Goal: Task Accomplishment & Management: Use online tool/utility

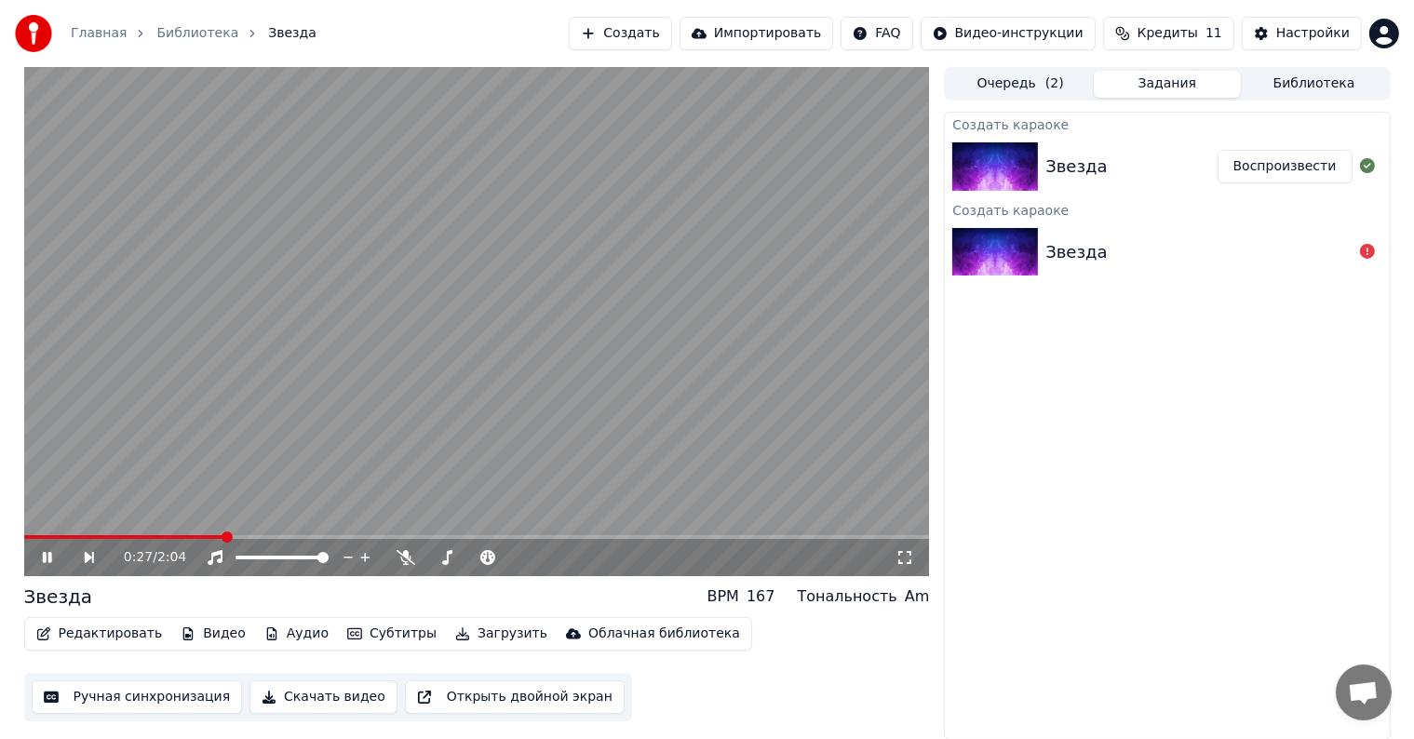
click at [108, 637] on button "Редактировать" at bounding box center [99, 634] width 141 height 26
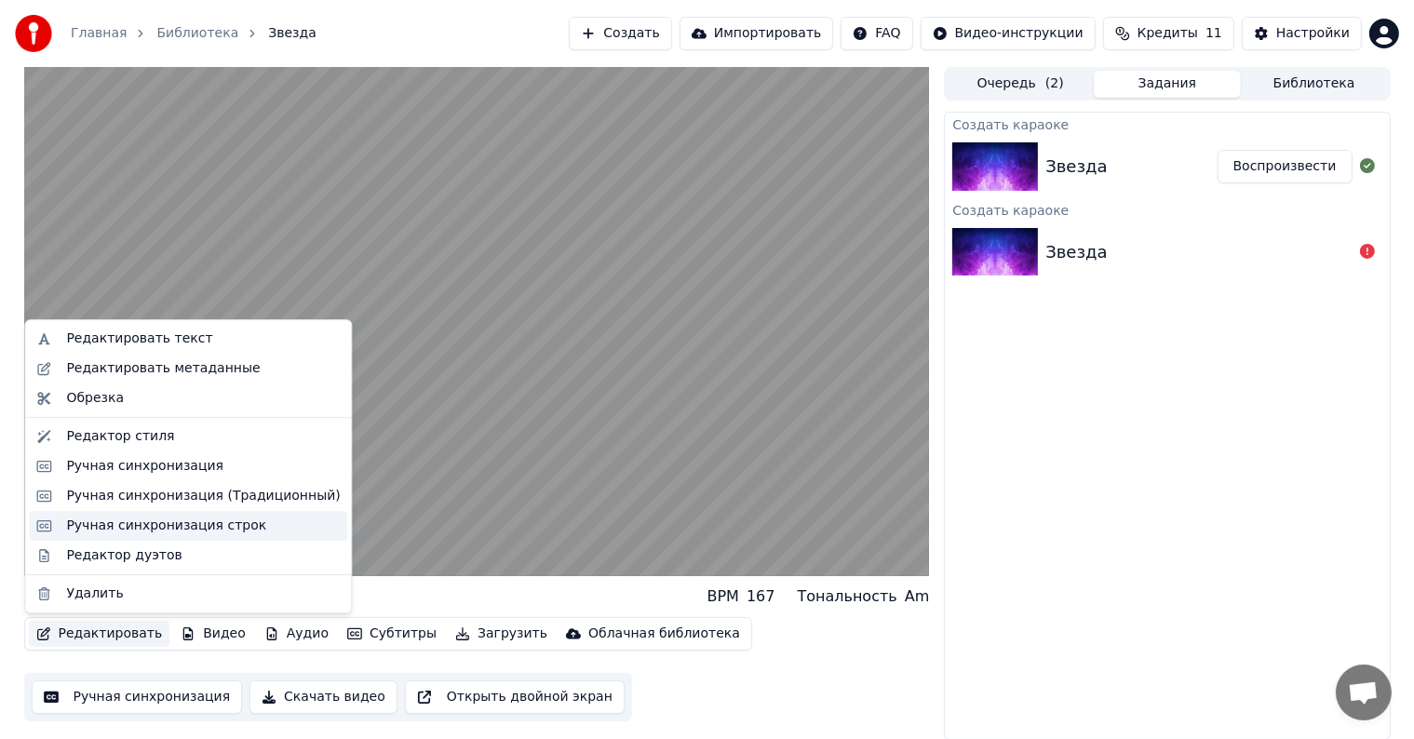
click at [156, 530] on div "Ручная синхронизация строк" at bounding box center [166, 526] width 200 height 19
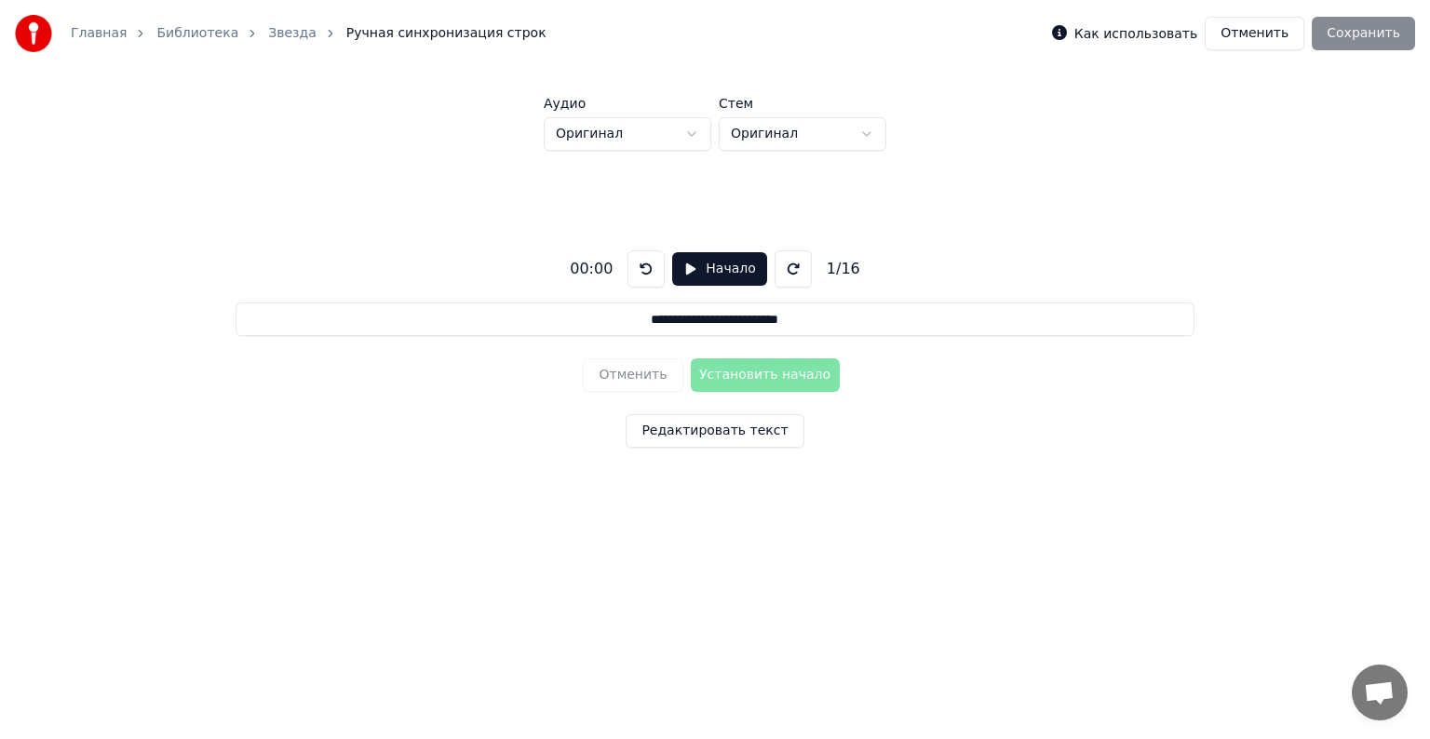
click at [1247, 39] on button "Отменить" at bounding box center [1255, 34] width 100 height 34
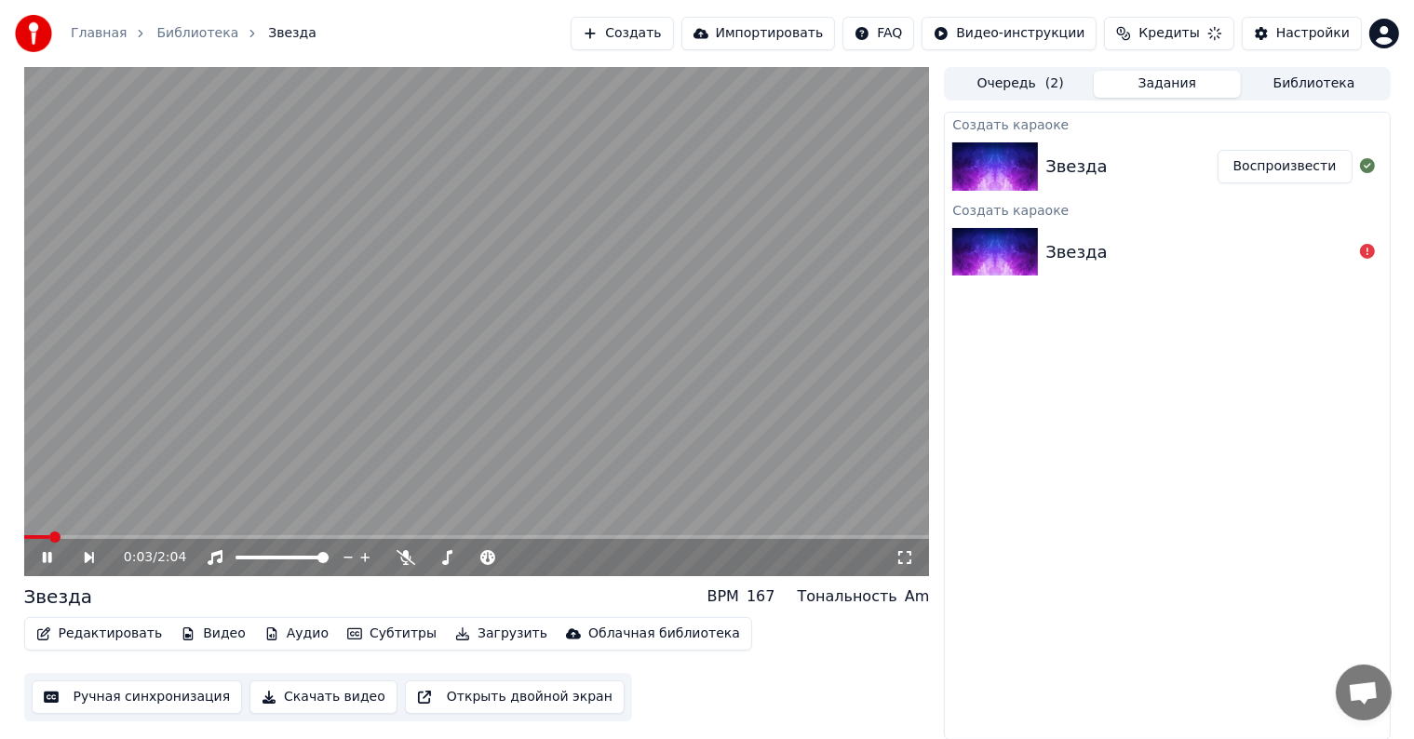
drag, startPoint x: 456, startPoint y: 187, endPoint x: 549, endPoint y: 209, distance: 95.7
click at [549, 209] on video at bounding box center [477, 321] width 906 height 509
click at [118, 639] on button "Редактировать" at bounding box center [99, 634] width 141 height 26
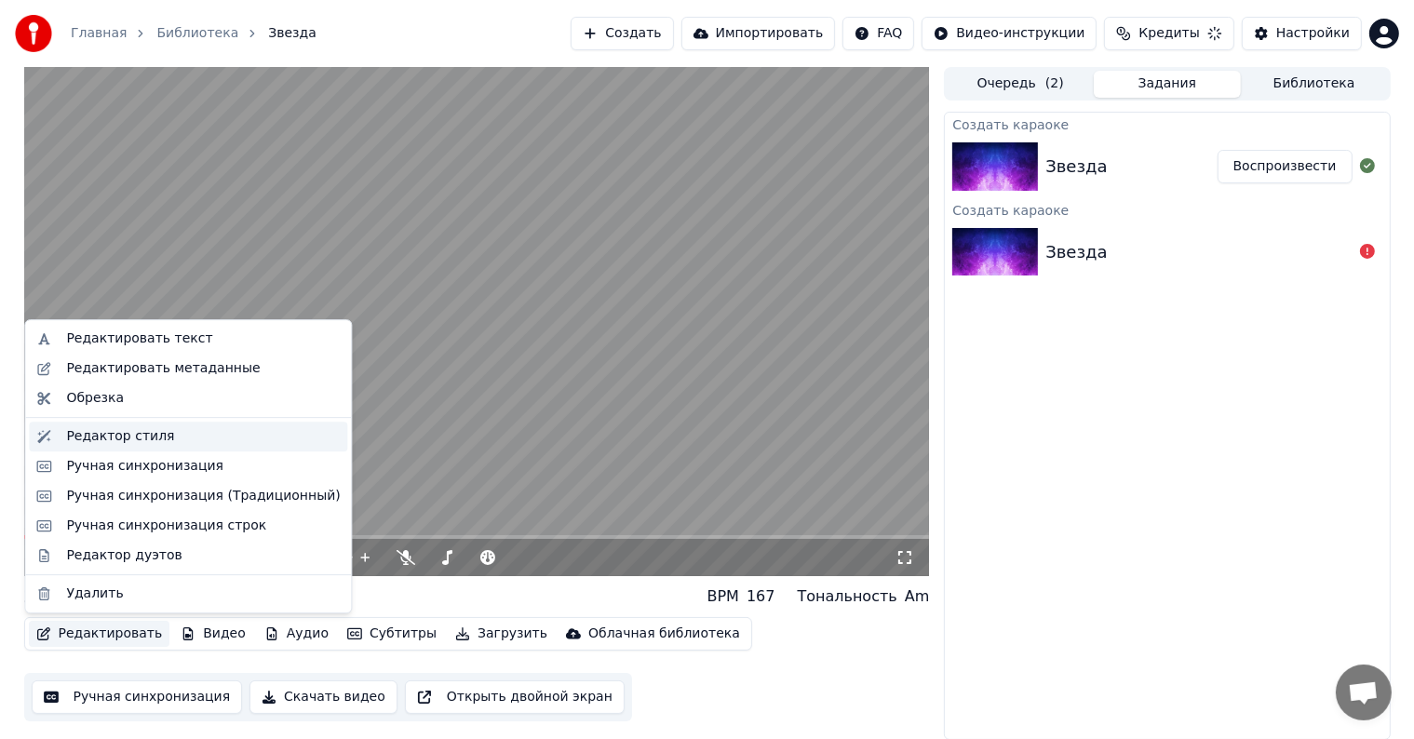
click at [137, 439] on div "Редактор стиля" at bounding box center [120, 436] width 108 height 19
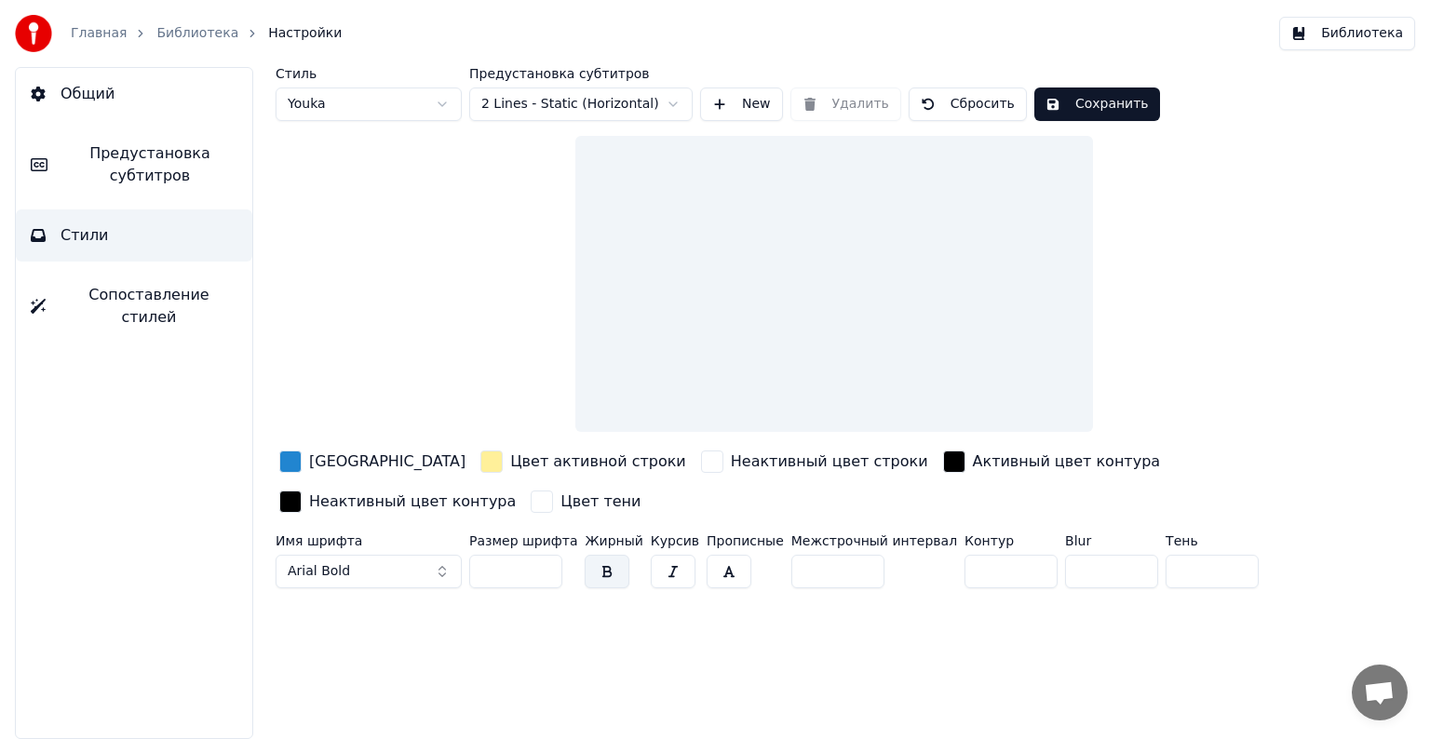
click at [516, 571] on input "**" at bounding box center [515, 572] width 93 height 34
type input "*"
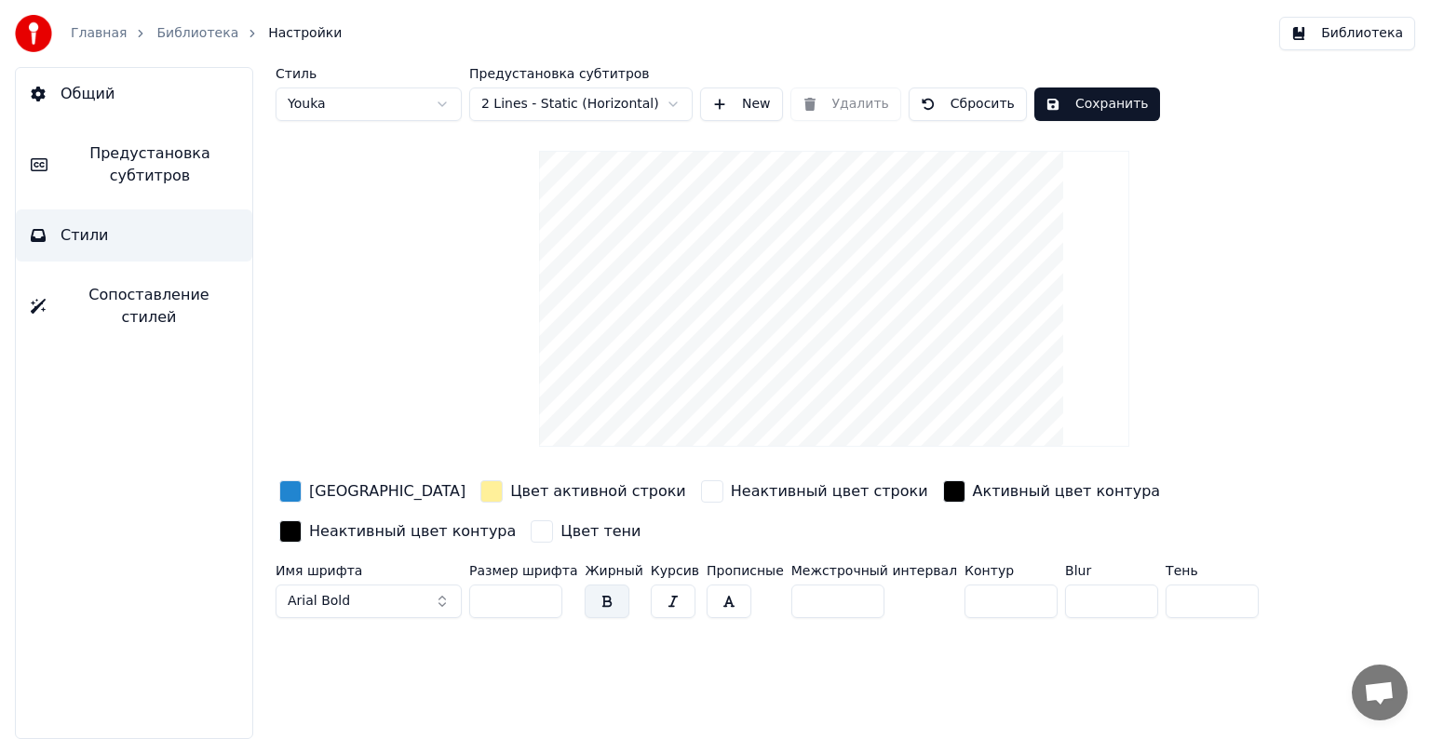
type input "**"
click at [1074, 105] on button "Сохранить" at bounding box center [1097, 105] width 126 height 34
click at [1346, 39] on button "Библиотека" at bounding box center [1347, 34] width 136 height 34
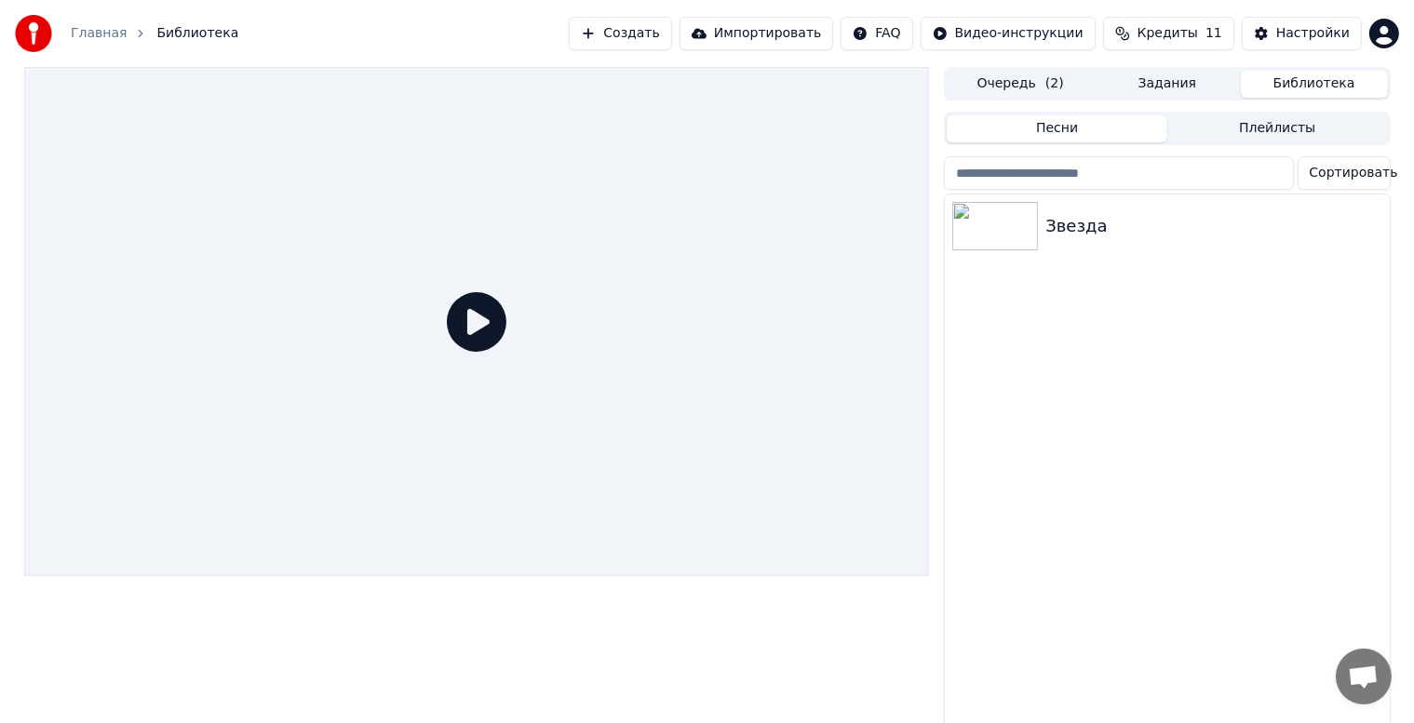
click at [473, 325] on icon at bounding box center [477, 322] width 60 height 60
click at [476, 326] on icon at bounding box center [477, 322] width 60 height 60
click at [474, 324] on icon at bounding box center [477, 322] width 60 height 60
click at [477, 321] on icon at bounding box center [477, 322] width 60 height 60
click at [478, 323] on icon at bounding box center [477, 322] width 60 height 60
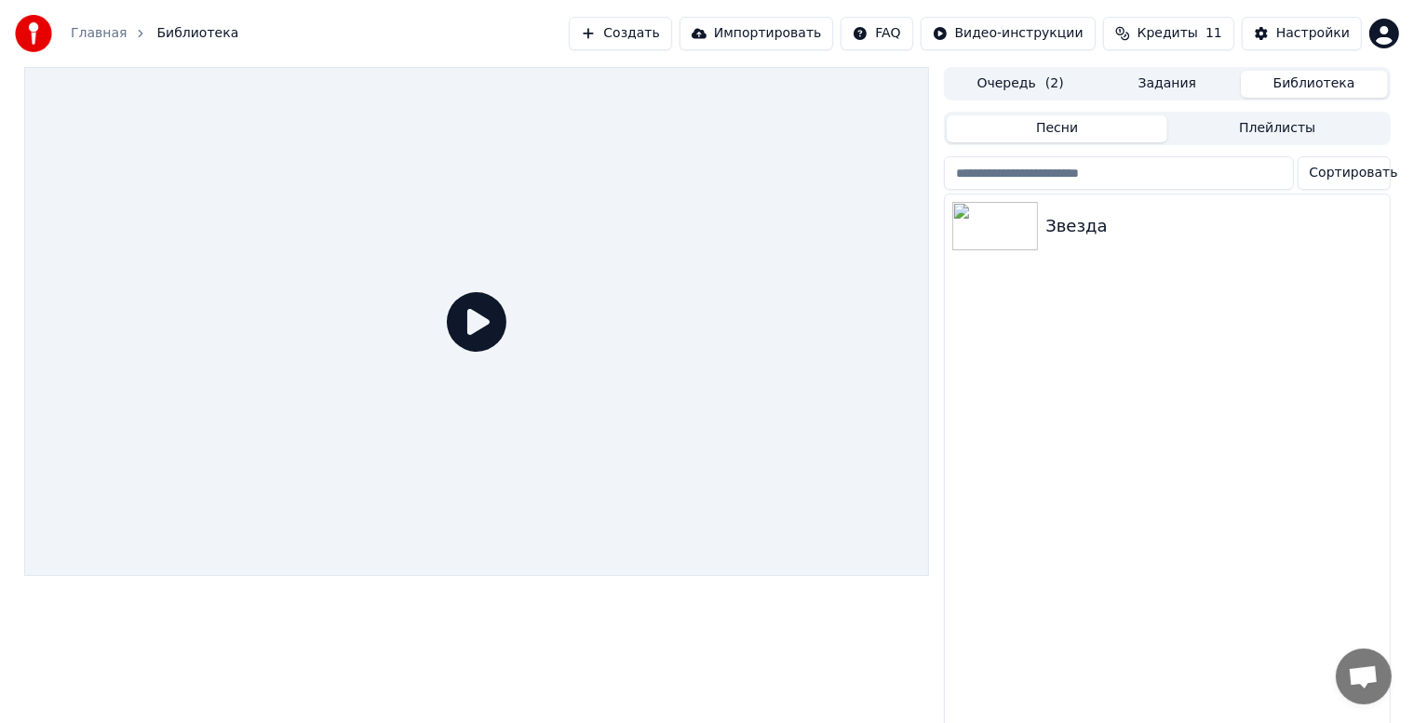
click at [477, 321] on icon at bounding box center [477, 322] width 60 height 60
click at [987, 238] on img at bounding box center [995, 226] width 86 height 48
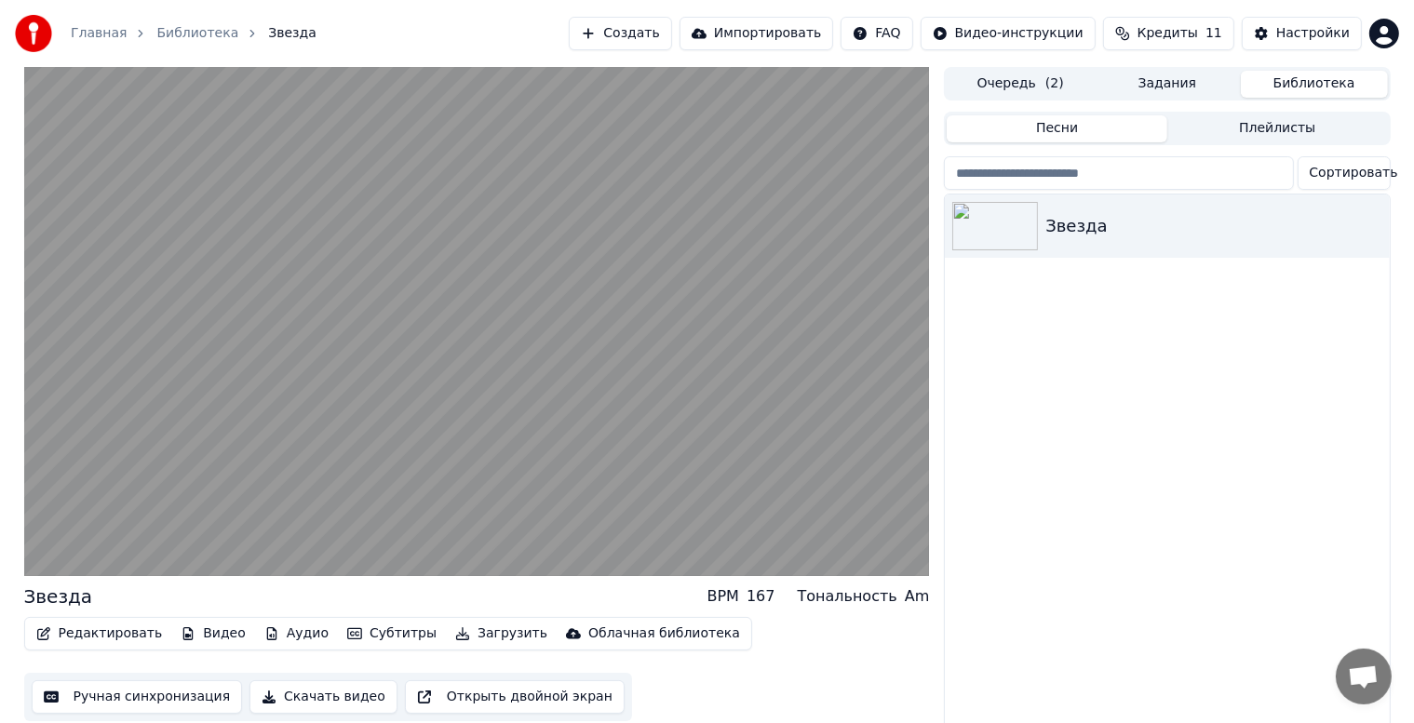
click at [83, 635] on button "Редактировать" at bounding box center [99, 634] width 141 height 26
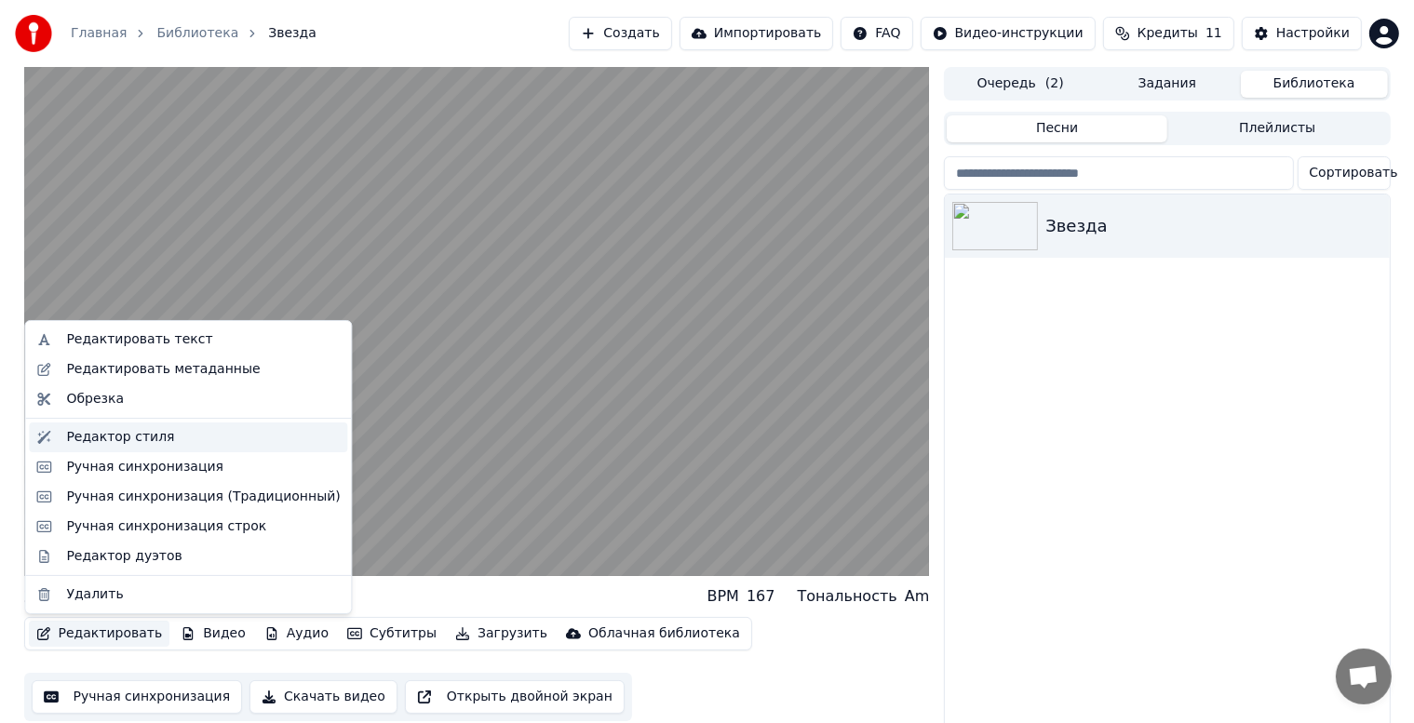
click at [107, 438] on div "Редактор стиля" at bounding box center [120, 437] width 108 height 19
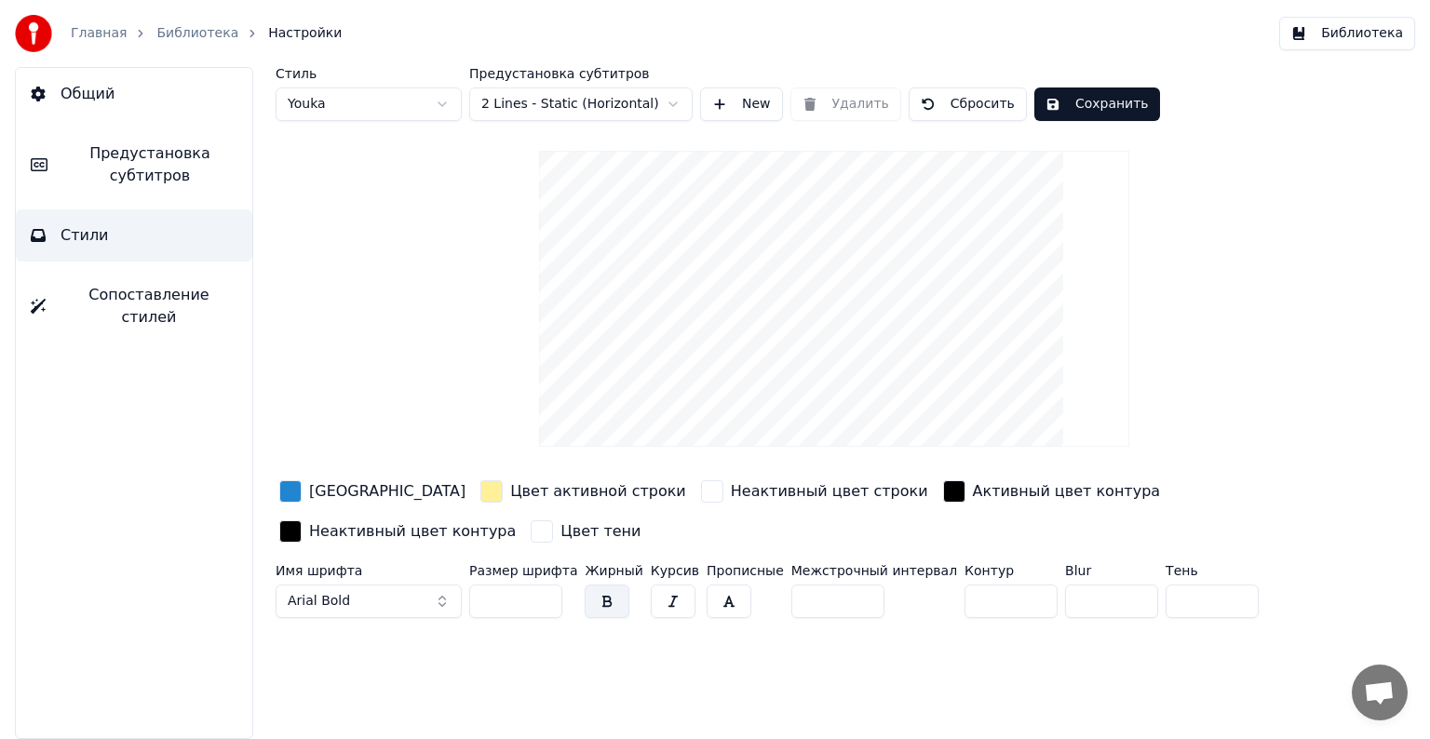
click at [489, 600] on input "**" at bounding box center [515, 602] width 93 height 34
type input "**"
click at [671, 103] on html "Главная Библиотека Настройки Библиотека Общий Предустановка субтитров Стили Соп…" at bounding box center [715, 369] width 1430 height 739
click at [673, 103] on html "Главная Библиотека Настройки Библиотека Общий Предустановка субтитров Стили Соп…" at bounding box center [715, 369] width 1430 height 739
click at [439, 104] on html "Главная Библиотека Настройки Библиотека Общий Предустановка субтитров Стили Соп…" at bounding box center [715, 369] width 1430 height 739
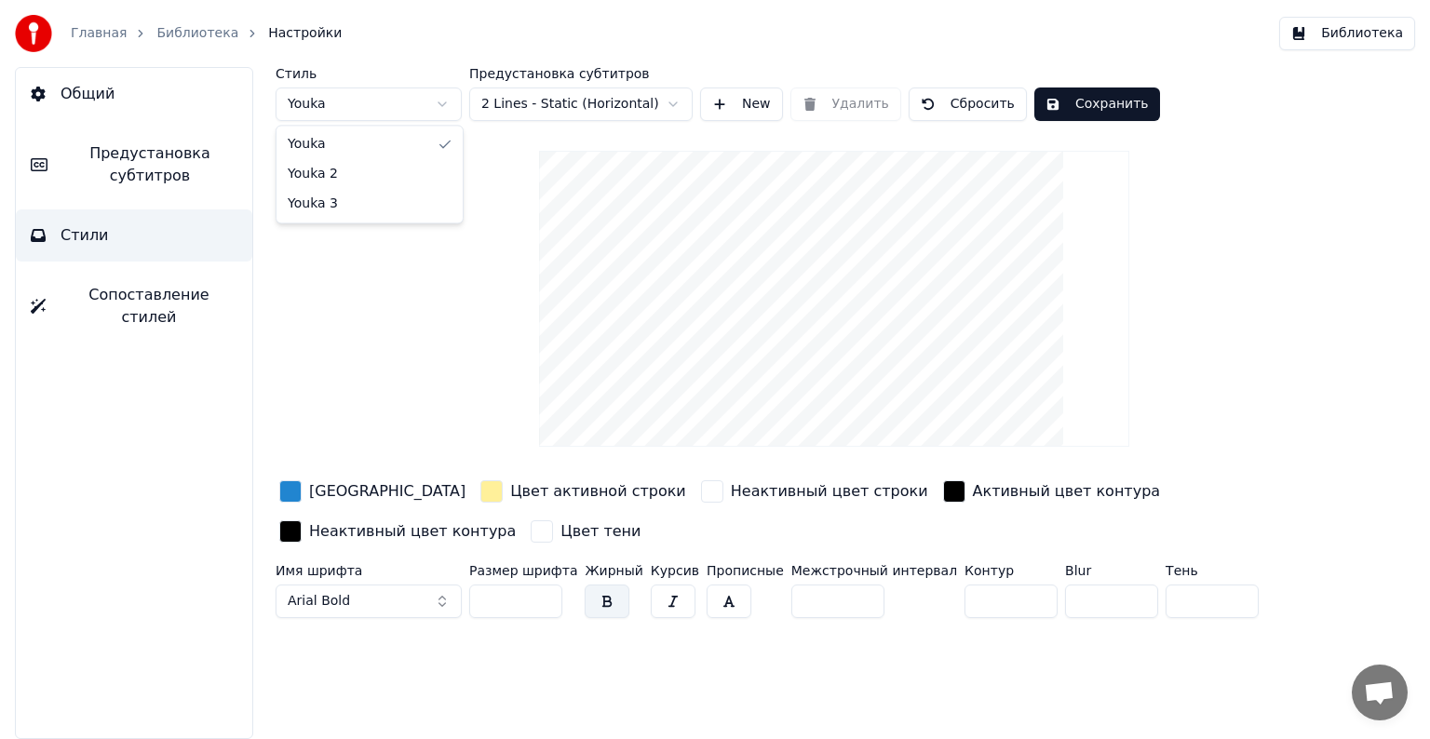
click at [439, 104] on html "Главная Библиотека Настройки Библиотека Общий Предустановка субтитров Стили Соп…" at bounding box center [715, 369] width 1430 height 739
click at [1053, 107] on button "Сохранить" at bounding box center [1097, 105] width 126 height 34
click at [1358, 47] on button "Библиотека" at bounding box center [1347, 34] width 136 height 34
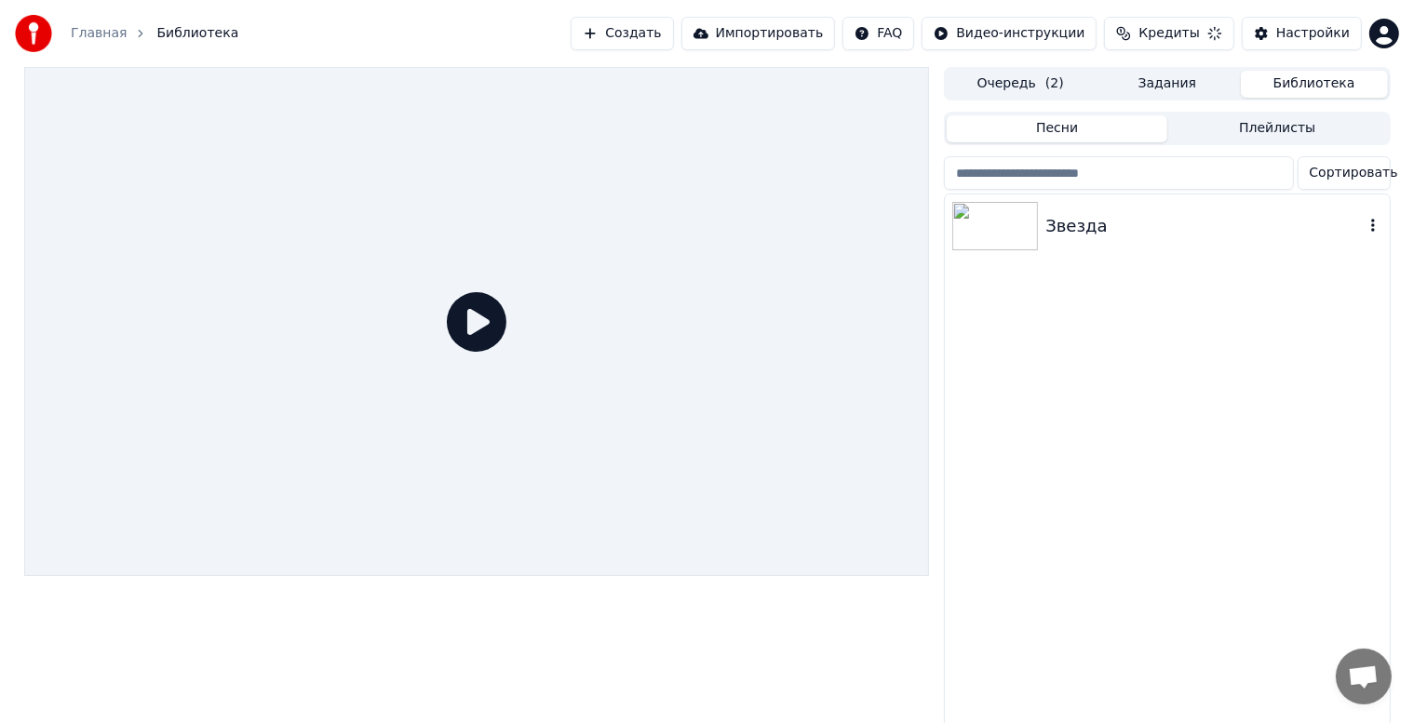
click at [994, 236] on img at bounding box center [995, 226] width 86 height 48
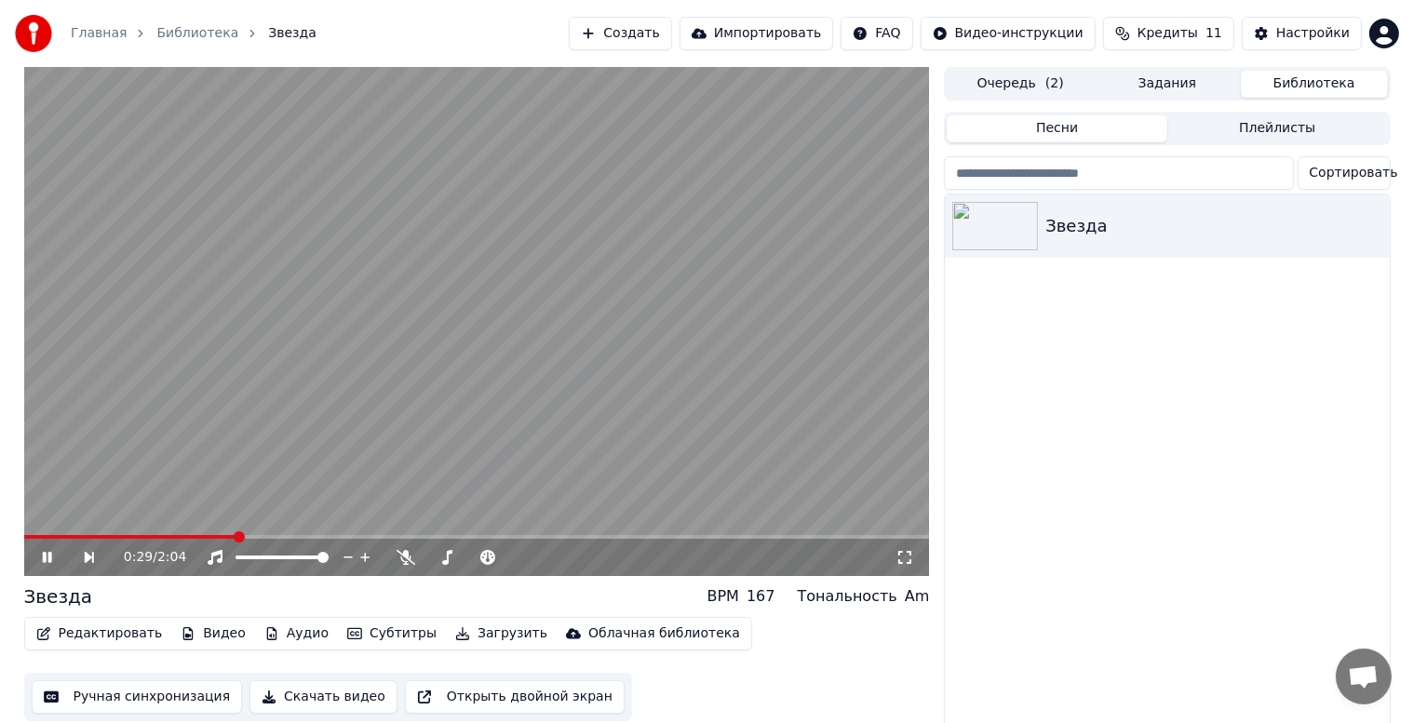
click at [49, 559] on icon at bounding box center [46, 557] width 9 height 11
